Goal: Check status

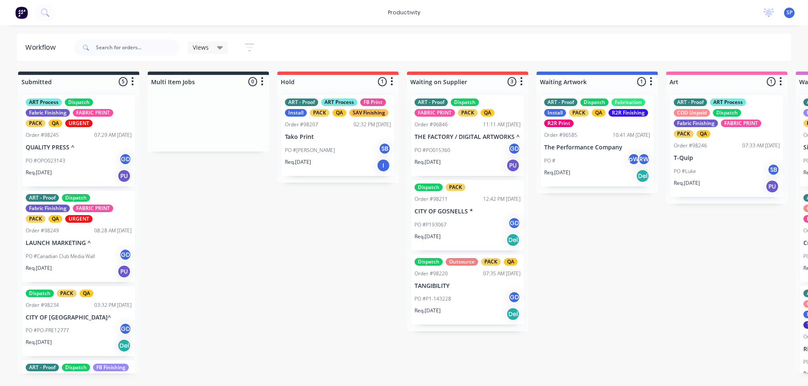
scroll to position [0, 1064]
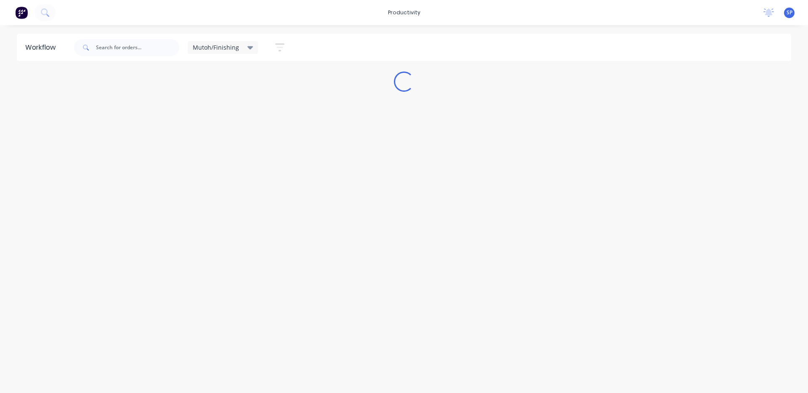
click at [244, 48] on div "Mutoh/Finishing" at bounding box center [223, 48] width 61 height 8
click at [210, 109] on button "None" at bounding box center [239, 110] width 90 height 10
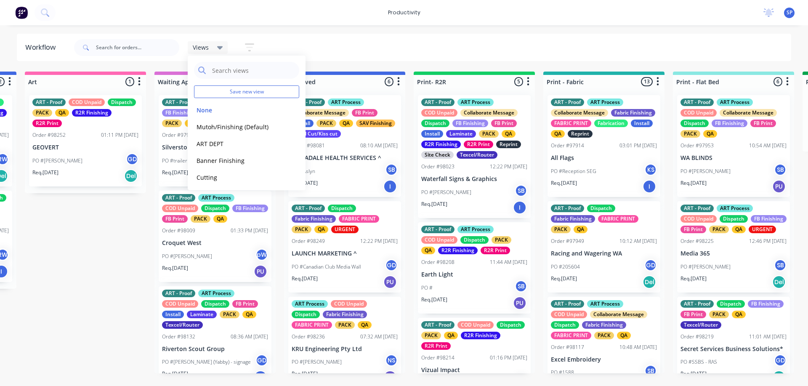
scroll to position [0, 652]
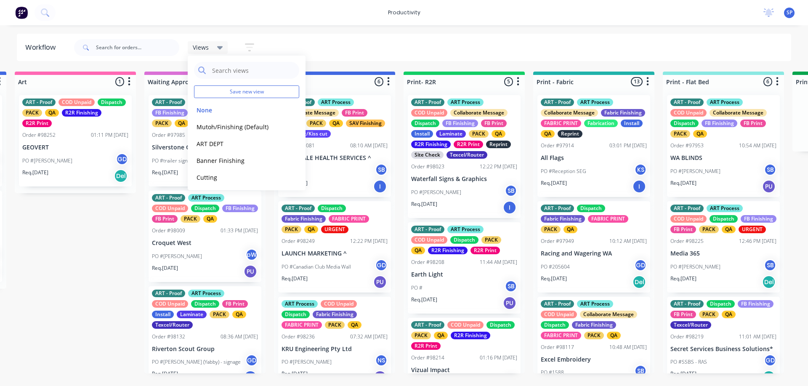
click at [329, 185] on div "Req. 07/08/25 I" at bounding box center [335, 186] width 106 height 14
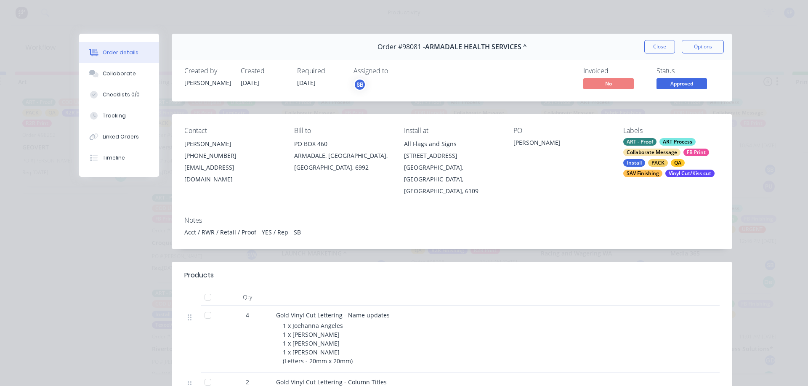
click at [653, 40] on button "Close" at bounding box center [659, 46] width 31 height 13
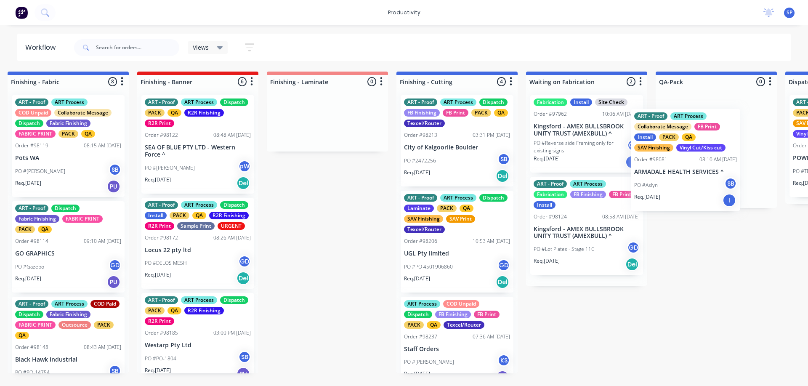
drag, startPoint x: 313, startPoint y: 165, endPoint x: 669, endPoint y: 178, distance: 355.9
click at [669, 178] on div "Submitted 5 Sort By Created date Required date Order number Customer name Most …" at bounding box center [45, 223] width 3235 height 302
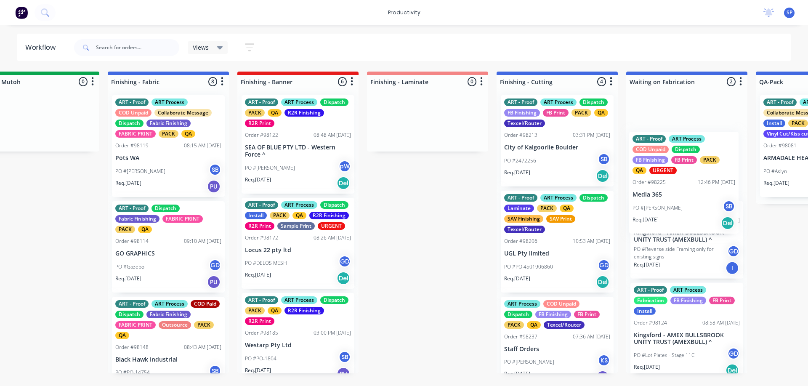
scroll to position [0, 1483]
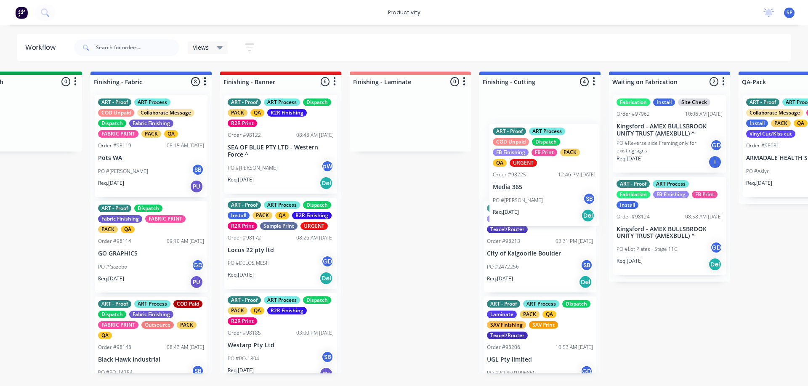
drag, startPoint x: 365, startPoint y: 197, endPoint x: 529, endPoint y: 204, distance: 164.3
click at [529, 204] on div "Submitted 5 Sort By Created date Required date Order number Customer name Most …" at bounding box center [127, 223] width 3235 height 302
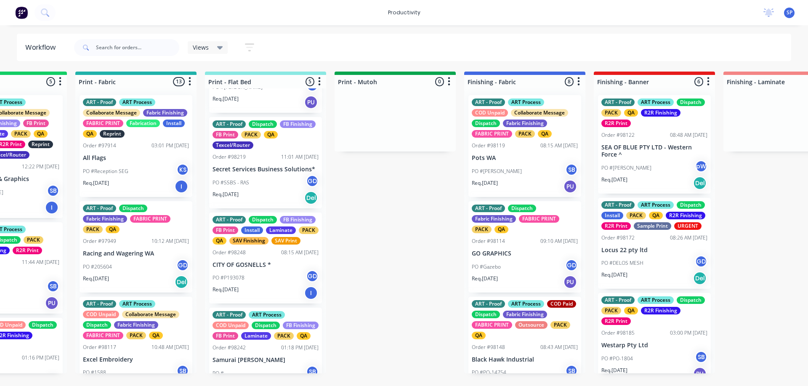
scroll to position [0, 1111]
